Goal: Task Accomplishment & Management: Complete application form

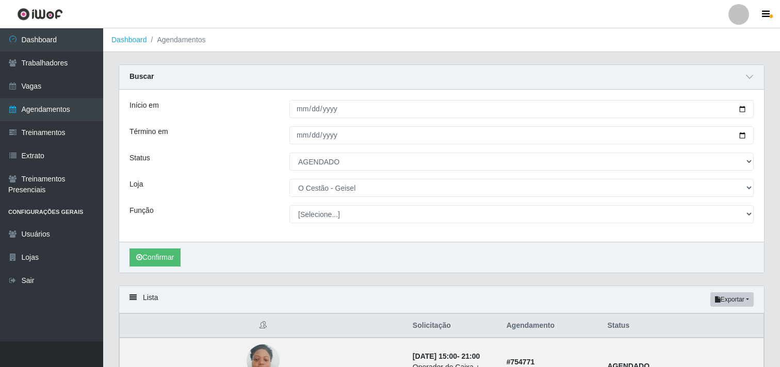
select select "AGENDADO"
select select "224"
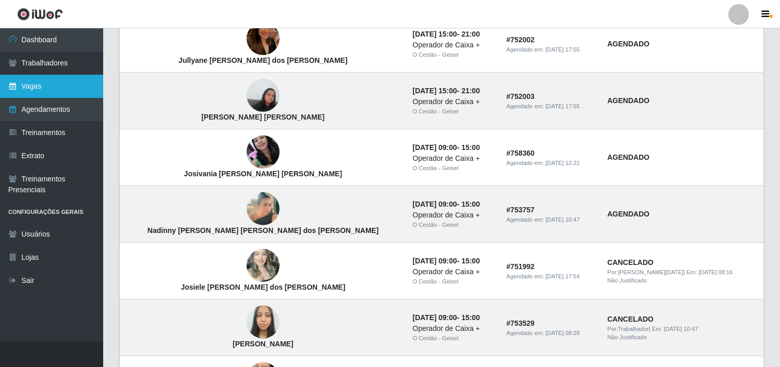
click at [63, 89] on link "Vagas" at bounding box center [51, 86] width 103 height 23
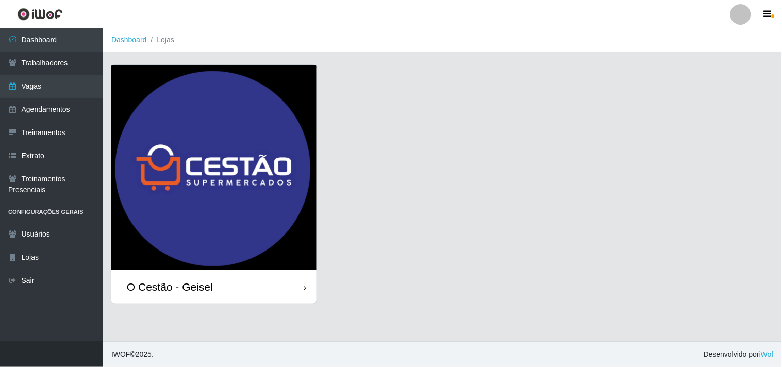
click at [271, 291] on div "O Cestão - Geisel" at bounding box center [213, 287] width 205 height 34
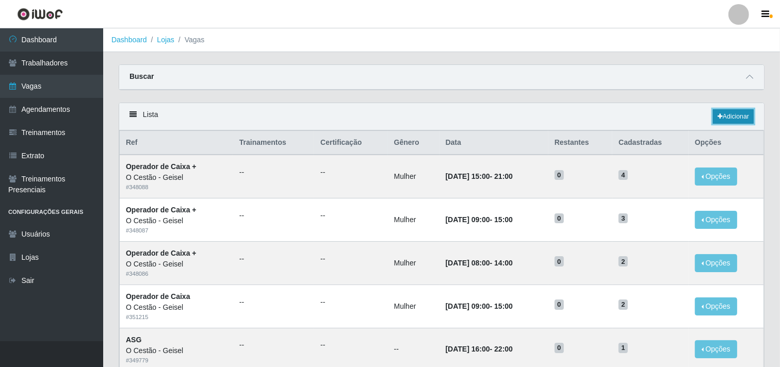
click at [725, 112] on link "Adicionar" at bounding box center [733, 116] width 41 height 14
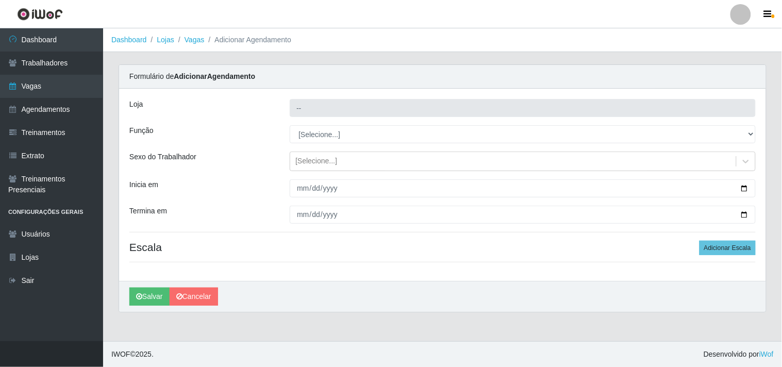
type input "O Cestão - Geisel"
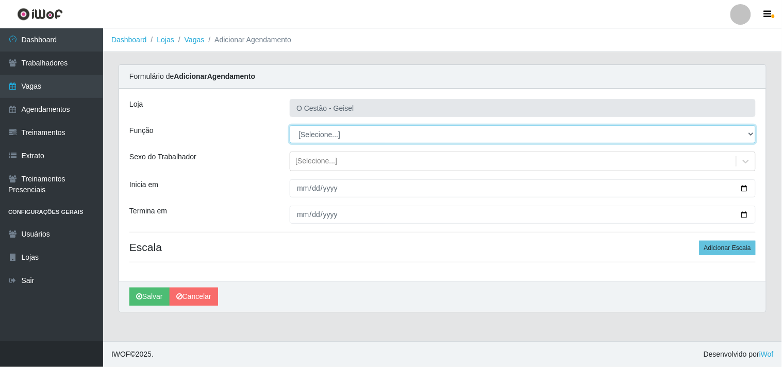
click at [377, 137] on select "[Selecione...] ASG ASG + ASG ++ Auxiliar de Estoque Auxiliar de Estoque + Auxil…" at bounding box center [523, 134] width 466 height 18
select select "79"
click at [290, 125] on select "[Selecione...] ASG ASG + ASG ++ Auxiliar de Estoque Auxiliar de Estoque + Auxil…" at bounding box center [523, 134] width 466 height 18
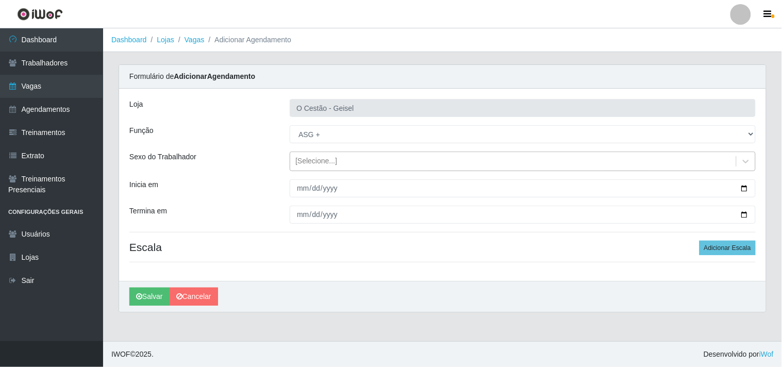
click at [345, 162] on div "[Selecione...]" at bounding box center [513, 161] width 446 height 17
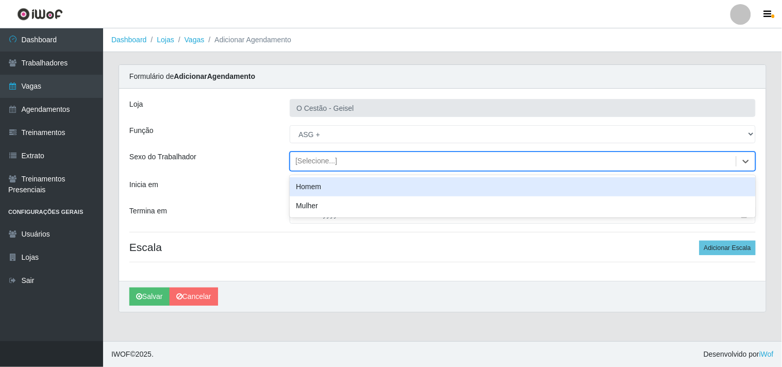
click at [333, 189] on div "Homem" at bounding box center [523, 186] width 466 height 19
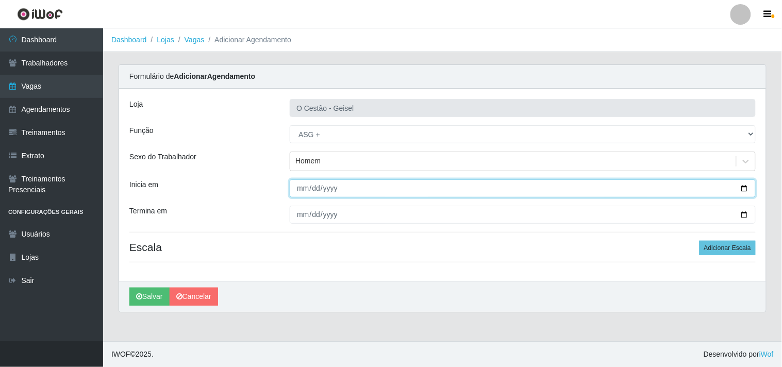
click at [302, 187] on input "Inicia em" at bounding box center [523, 188] width 466 height 18
type input "[DATE]"
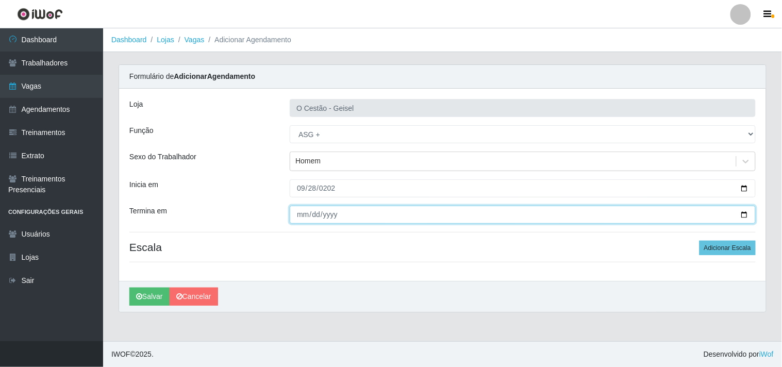
click at [301, 214] on input "Termina em" at bounding box center [523, 215] width 466 height 18
type input "[DATE]"
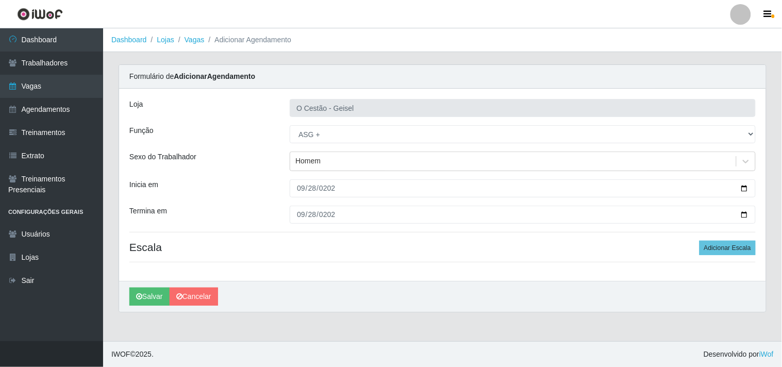
click at [732, 236] on div "Loja O Cestão - [PERSON_NAME] Função [Selecione...] ASG ASG + ASG ++ Auxiliar d…" at bounding box center [442, 185] width 647 height 192
click at [728, 241] on button "Adicionar Escala" at bounding box center [728, 248] width 56 height 14
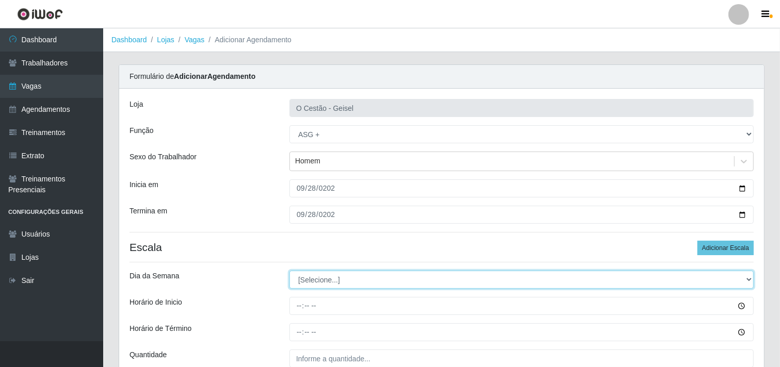
click at [349, 282] on select "[Selecione...] Segunda Terça Quarta Quinta Sexta Sábado Domingo" at bounding box center [521, 280] width 464 height 18
select select "0"
click at [289, 271] on select "[Selecione...] Segunda Terça Quarta Quinta Sexta Sábado Domingo" at bounding box center [521, 280] width 464 height 18
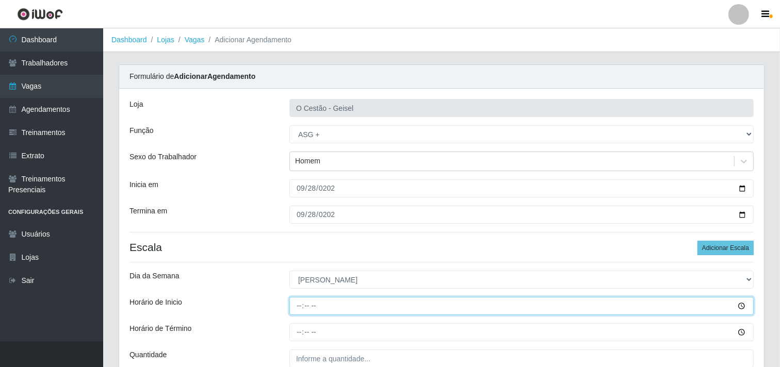
click at [301, 304] on input "Horário de Inicio" at bounding box center [521, 306] width 464 height 18
type input "16:00"
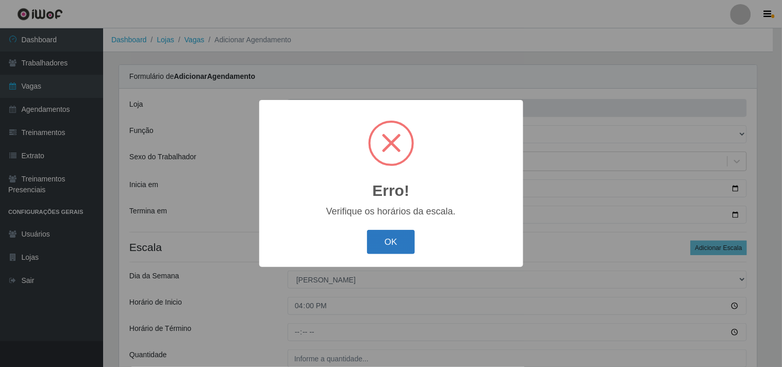
click at [399, 243] on button "OK" at bounding box center [391, 242] width 48 height 24
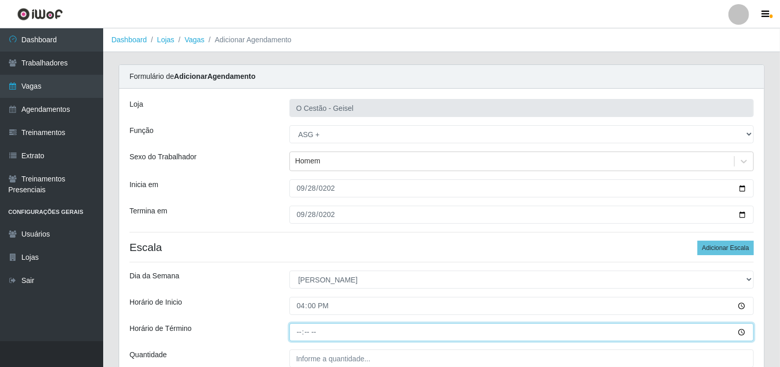
click at [297, 330] on input "Horário de Término" at bounding box center [521, 332] width 464 height 18
type input "22:00"
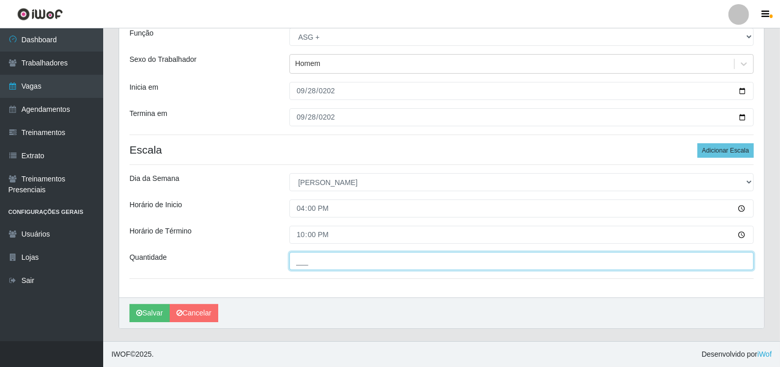
click at [370, 263] on input "___" at bounding box center [521, 261] width 464 height 18
type input "1__"
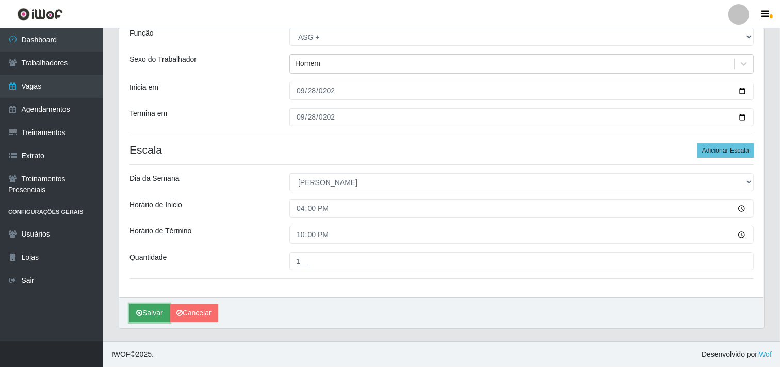
click at [143, 312] on button "Salvar" at bounding box center [149, 313] width 40 height 18
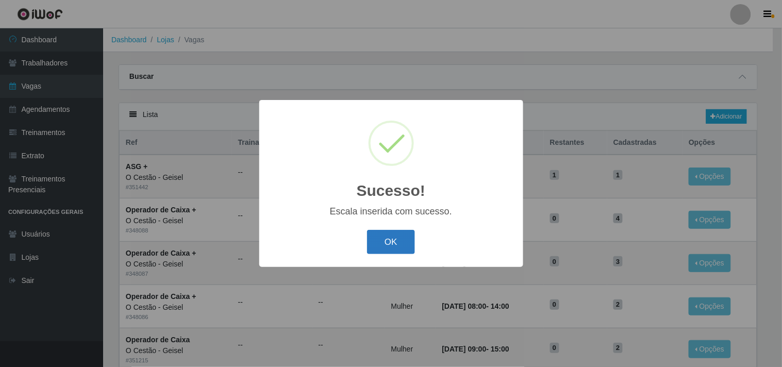
click at [383, 236] on button "OK" at bounding box center [391, 242] width 48 height 24
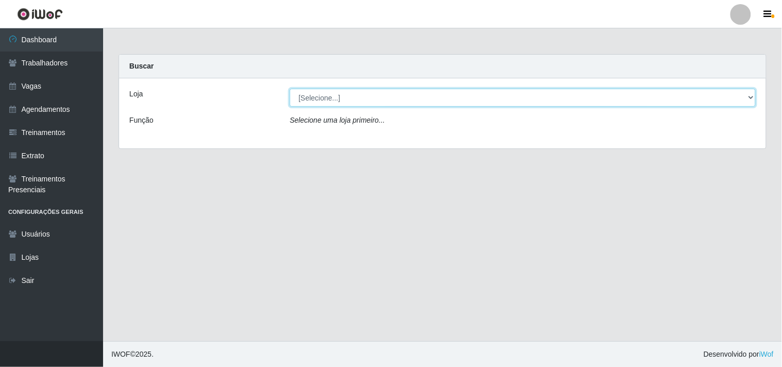
click at [751, 99] on select "[Selecione...] O Cestão - Geisel" at bounding box center [523, 98] width 466 height 18
select select "224"
click at [290, 89] on select "[Selecione...] O Cestão - Geisel" at bounding box center [523, 98] width 466 height 18
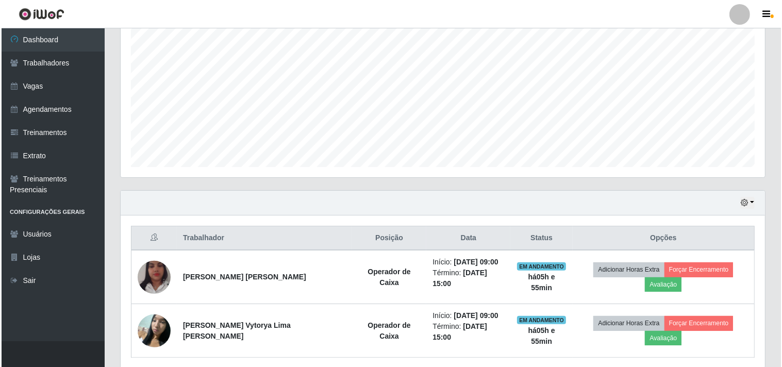
scroll to position [226, 0]
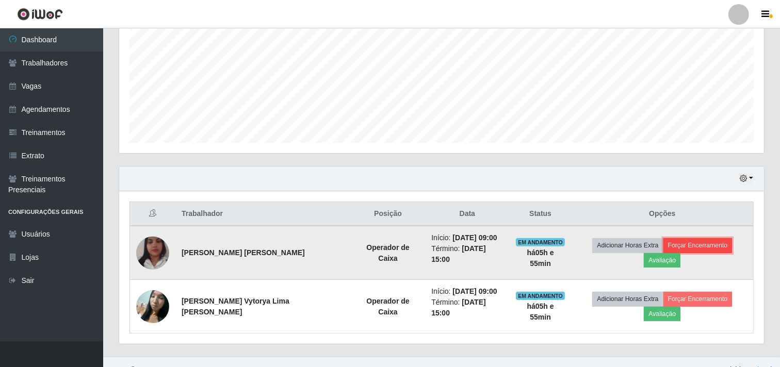
click at [683, 245] on button "Forçar Encerramento" at bounding box center [697, 245] width 69 height 14
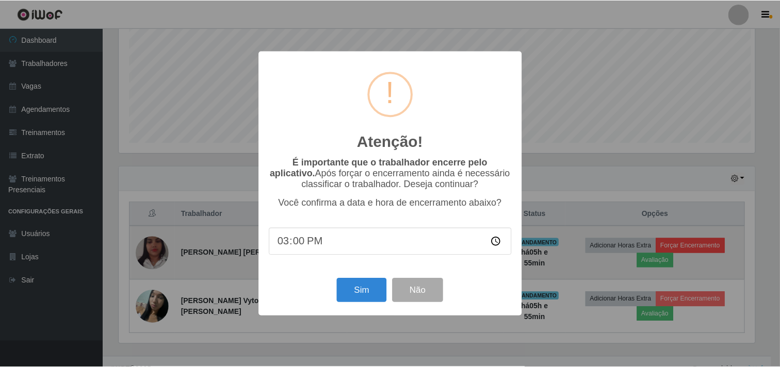
scroll to position [213, 638]
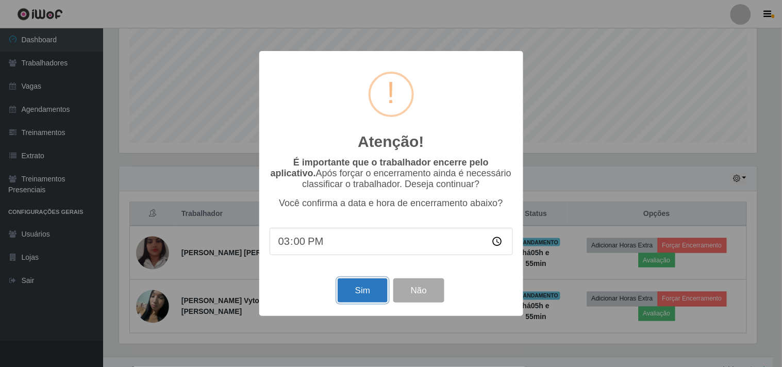
click at [371, 296] on button "Sim" at bounding box center [363, 290] width 50 height 24
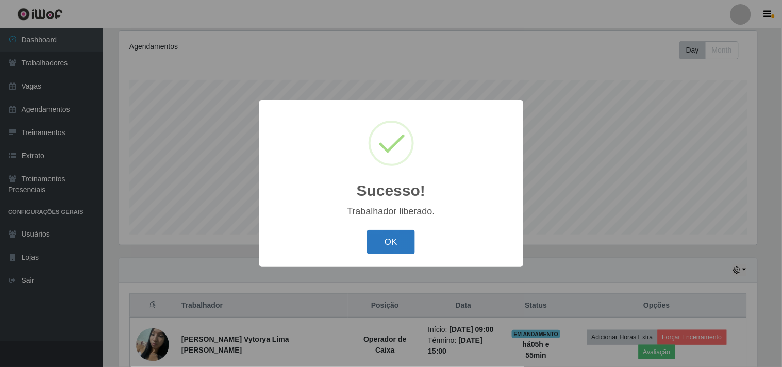
click at [391, 236] on button "OK" at bounding box center [391, 242] width 48 height 24
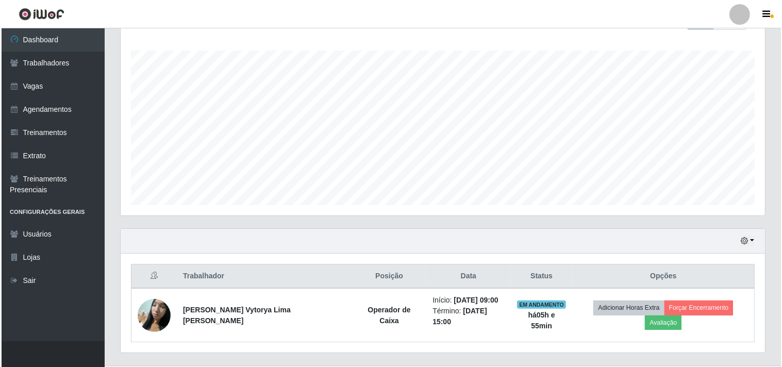
scroll to position [179, 0]
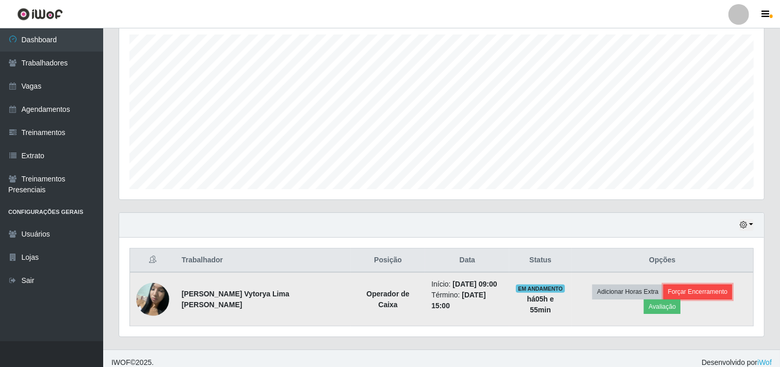
click at [663, 288] on button "Forçar Encerramento" at bounding box center [697, 292] width 69 height 14
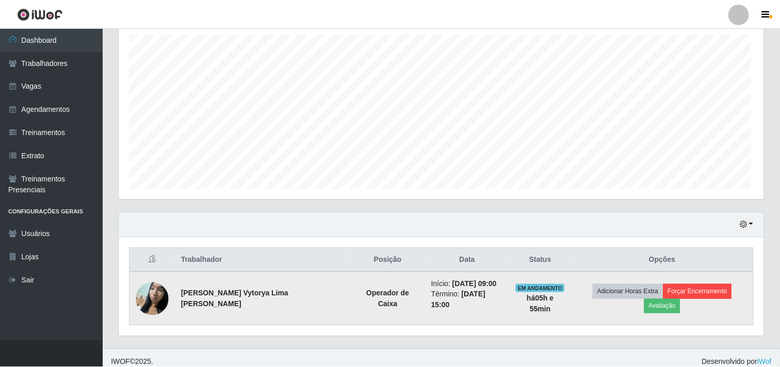
scroll to position [213, 638]
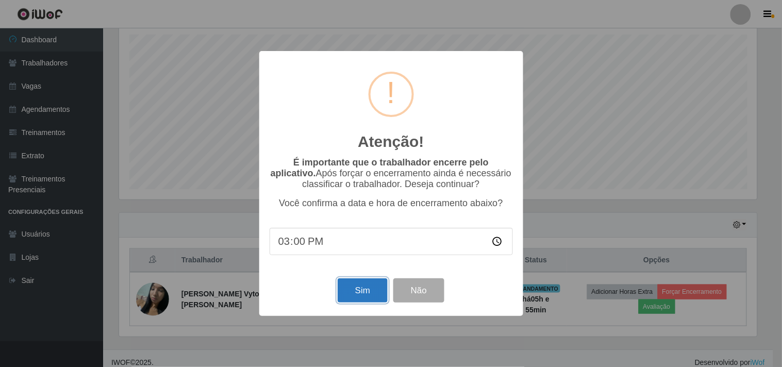
click at [356, 284] on button "Sim" at bounding box center [363, 290] width 50 height 24
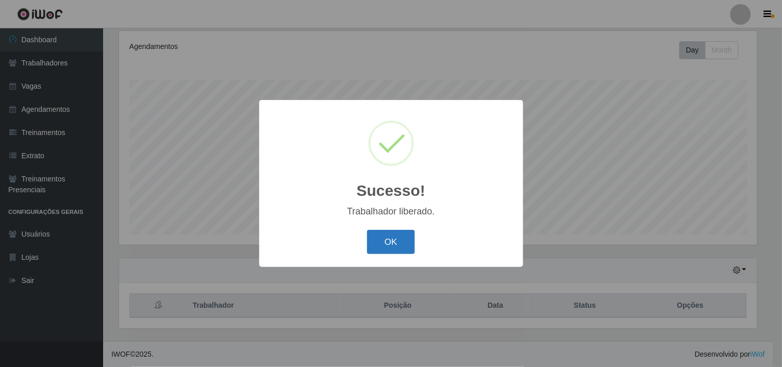
click at [400, 246] on button "OK" at bounding box center [391, 242] width 48 height 24
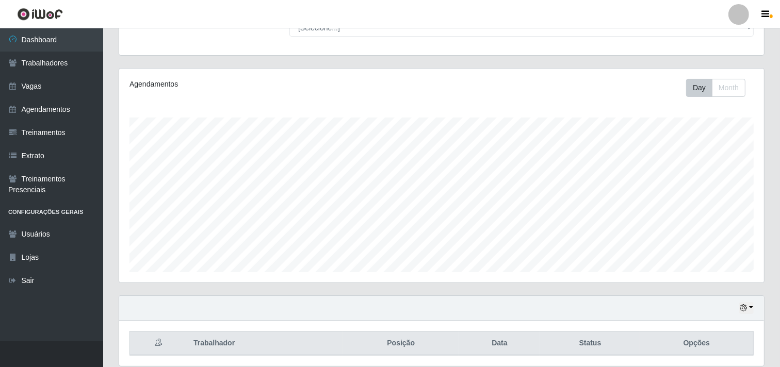
scroll to position [76, 0]
